Goal: Task Accomplishment & Management: Use online tool/utility

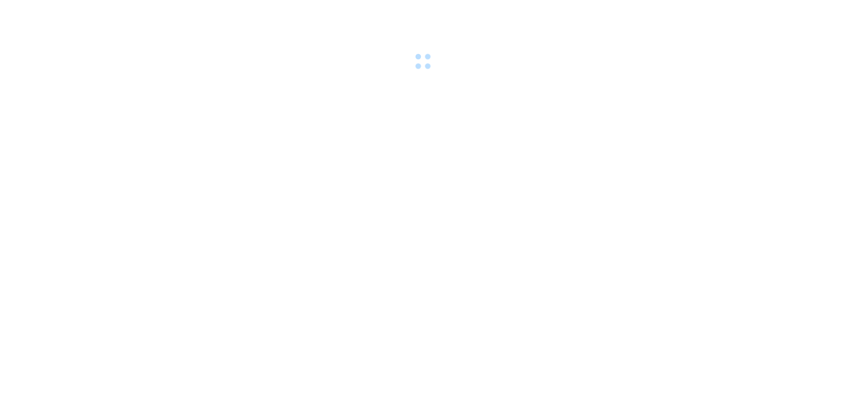
drag, startPoint x: 0, startPoint y: 0, endPoint x: 259, endPoint y: 218, distance: 338.4
click at [259, 218] on body at bounding box center [423, 204] width 846 height 409
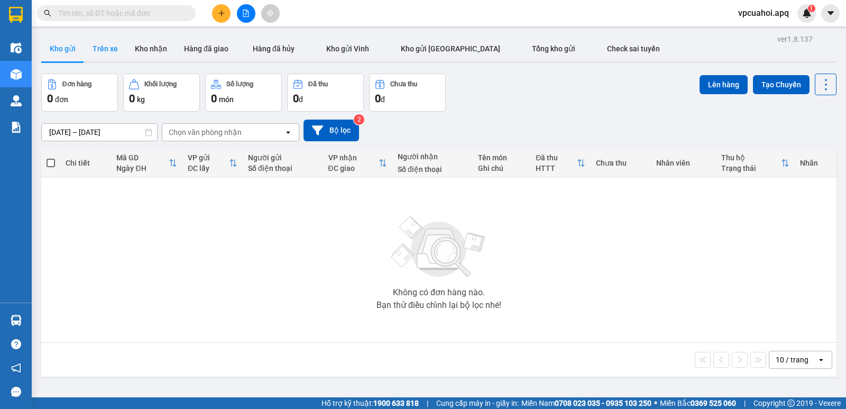
click at [105, 47] on button "Trên xe" at bounding box center [105, 48] width 42 height 25
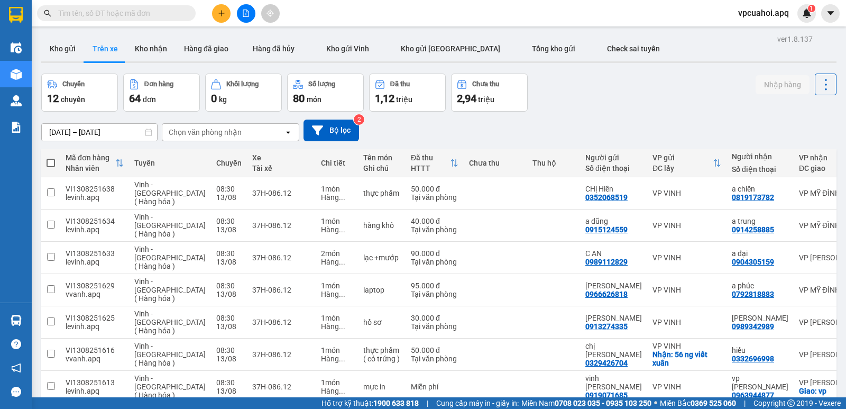
click at [95, 44] on button "Trên xe" at bounding box center [105, 48] width 42 height 25
click at [248, 133] on div "Chọn văn phòng nhận" at bounding box center [223, 132] width 122 height 17
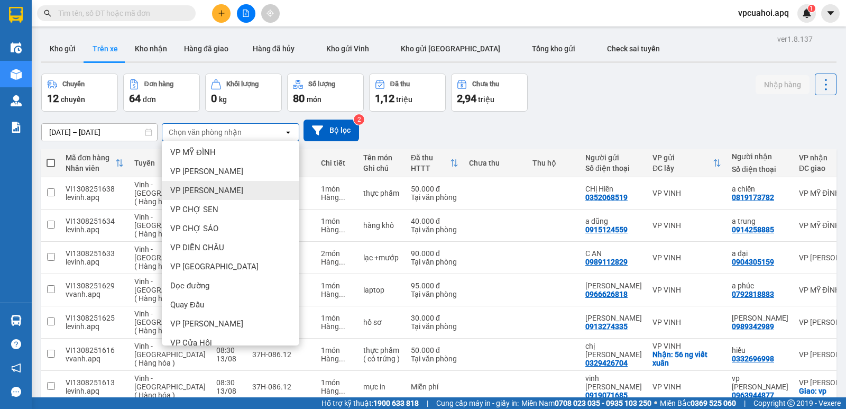
scroll to position [80, 0]
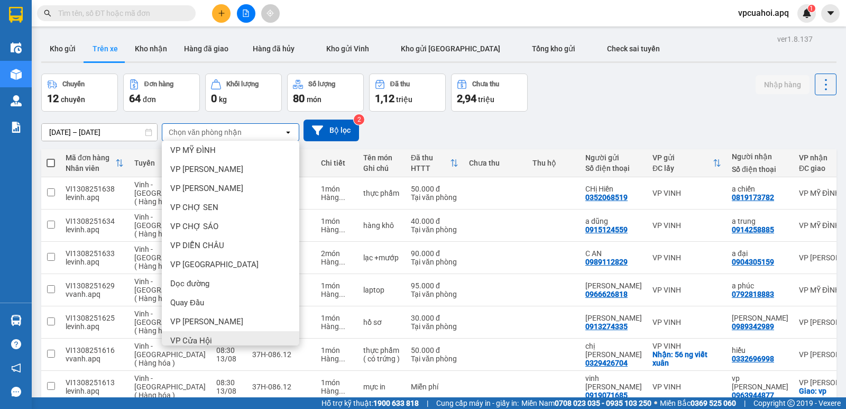
click at [213, 339] on div "VP Cửa Hội" at bounding box center [230, 340] width 137 height 19
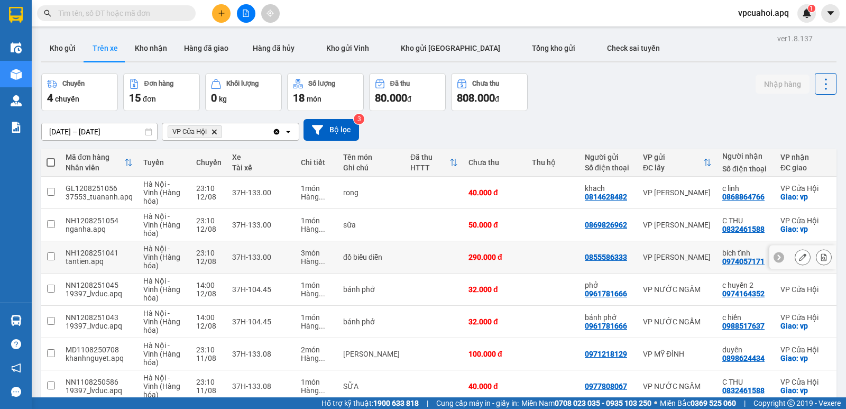
scroll to position [0, 0]
